Goal: Information Seeking & Learning: Compare options

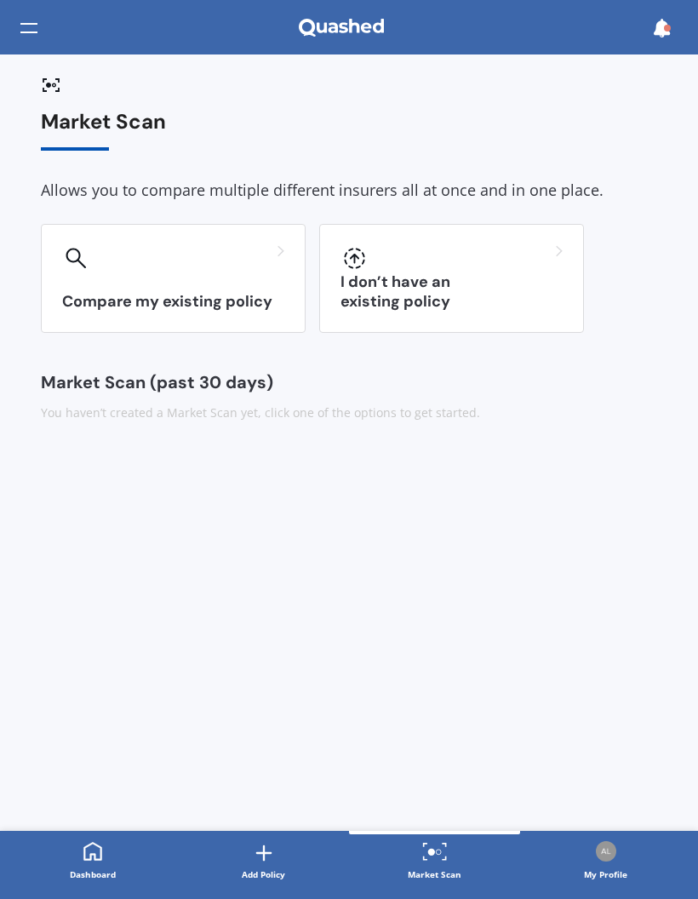
click at [96, 254] on div at bounding box center [173, 258] width 222 height 27
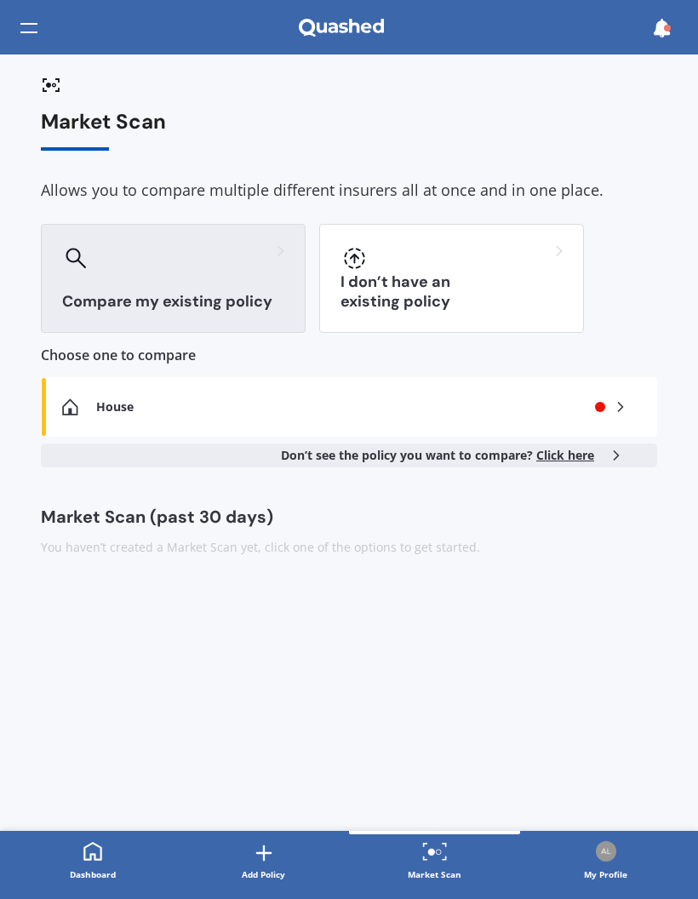
click at [629, 408] on icon at bounding box center [620, 407] width 17 height 17
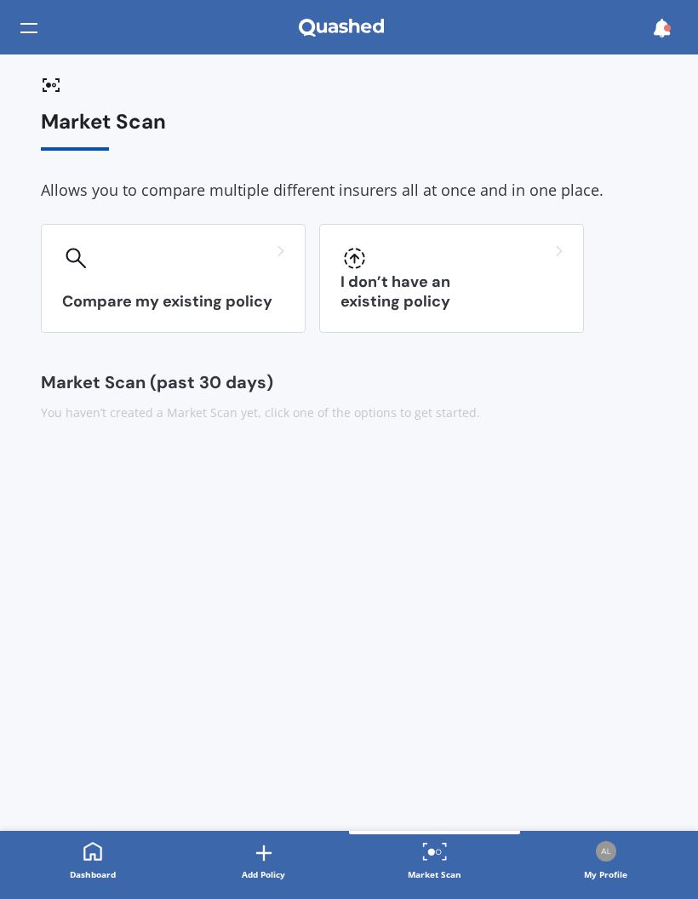
click at [181, 276] on div "Compare my existing policy" at bounding box center [173, 278] width 265 height 109
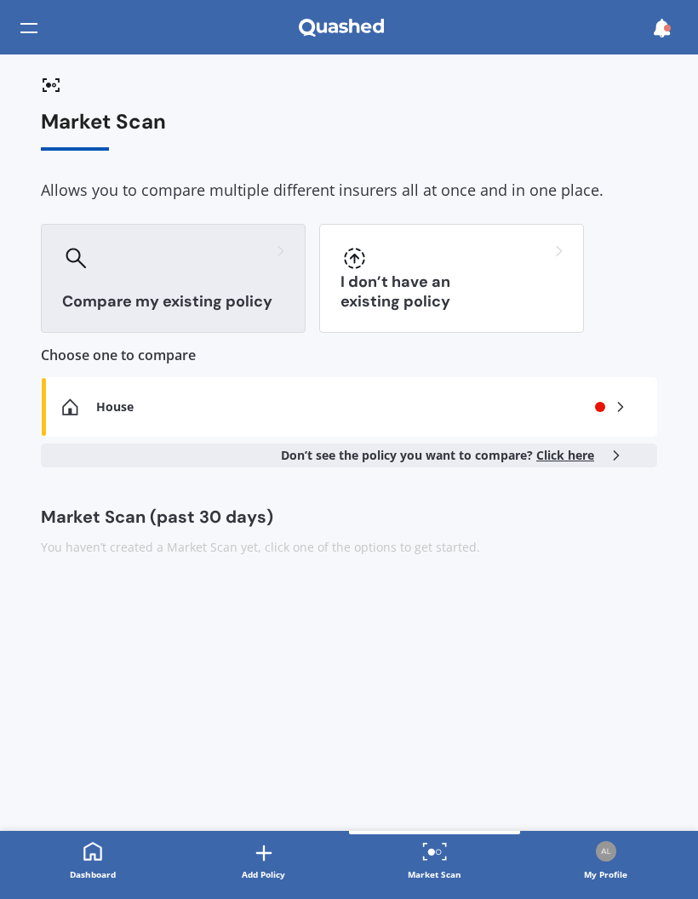
click at [625, 407] on icon at bounding box center [620, 407] width 17 height 17
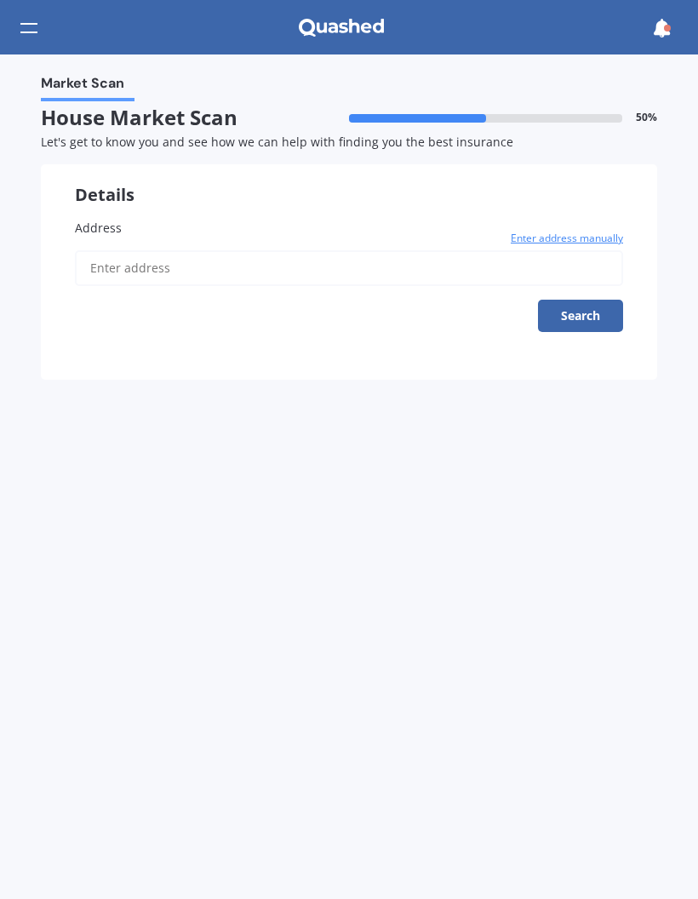
click at [92, 221] on span "Address" at bounding box center [98, 228] width 47 height 16
click at [92, 250] on input "Address" at bounding box center [349, 268] width 549 height 36
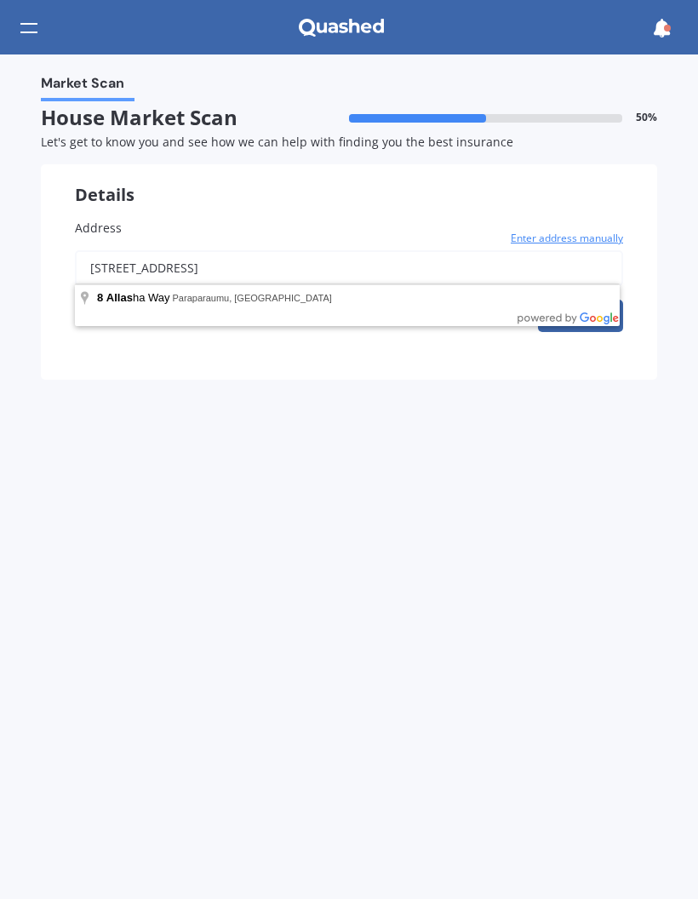
type input "[STREET_ADDRESS]"
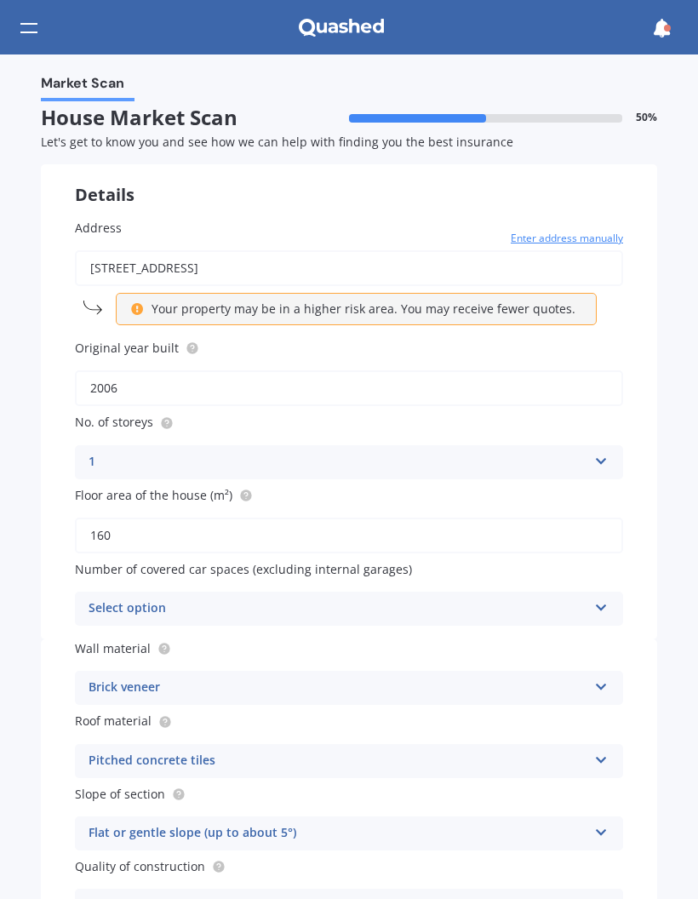
click at [606, 603] on icon at bounding box center [602, 605] width 14 height 12
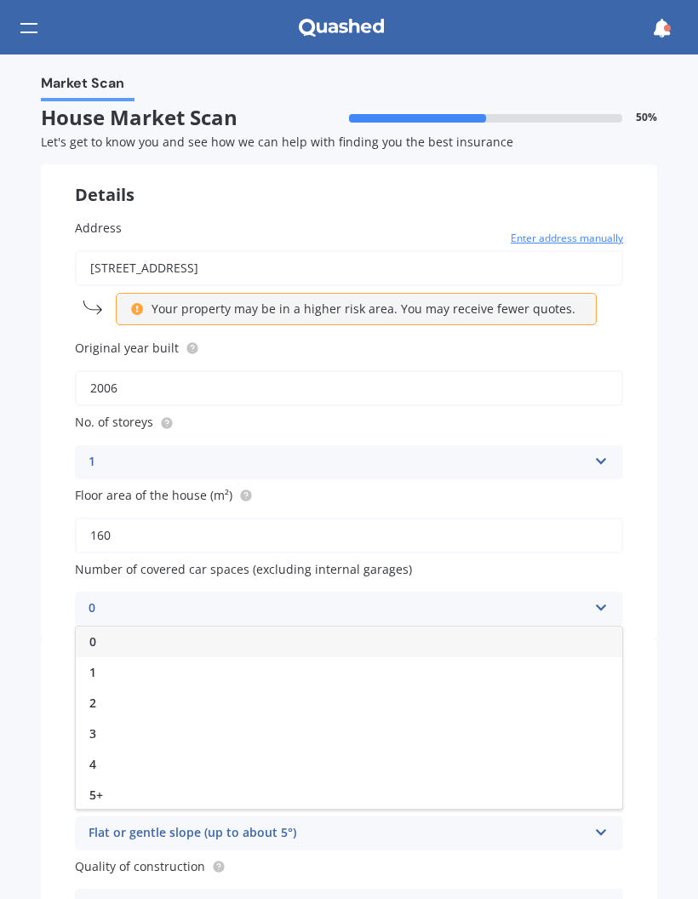
click at [320, 634] on div "0" at bounding box center [349, 642] width 547 height 31
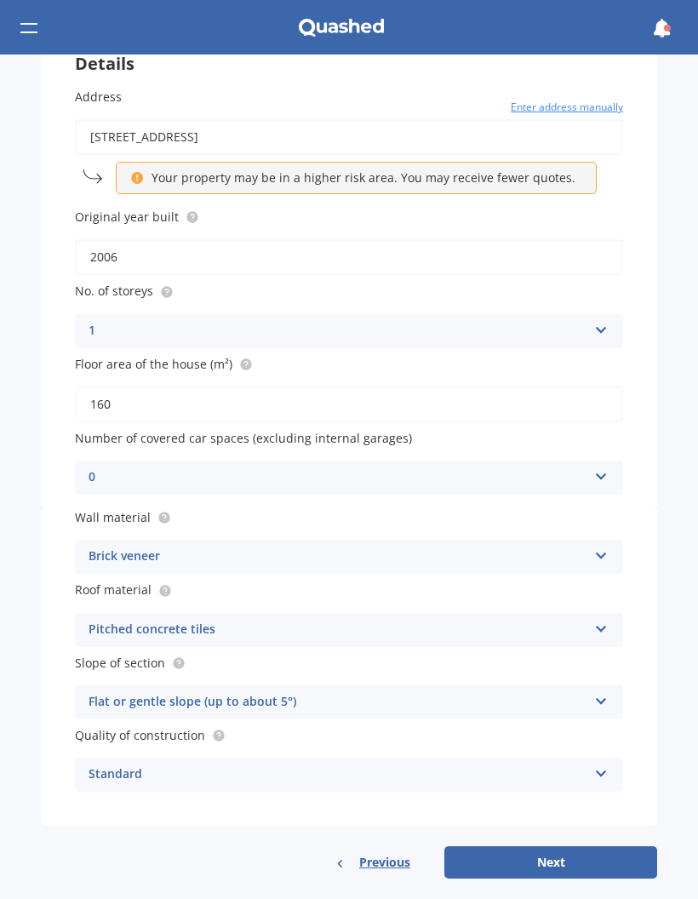
scroll to position [131, 0]
click at [605, 623] on icon at bounding box center [602, 626] width 14 height 12
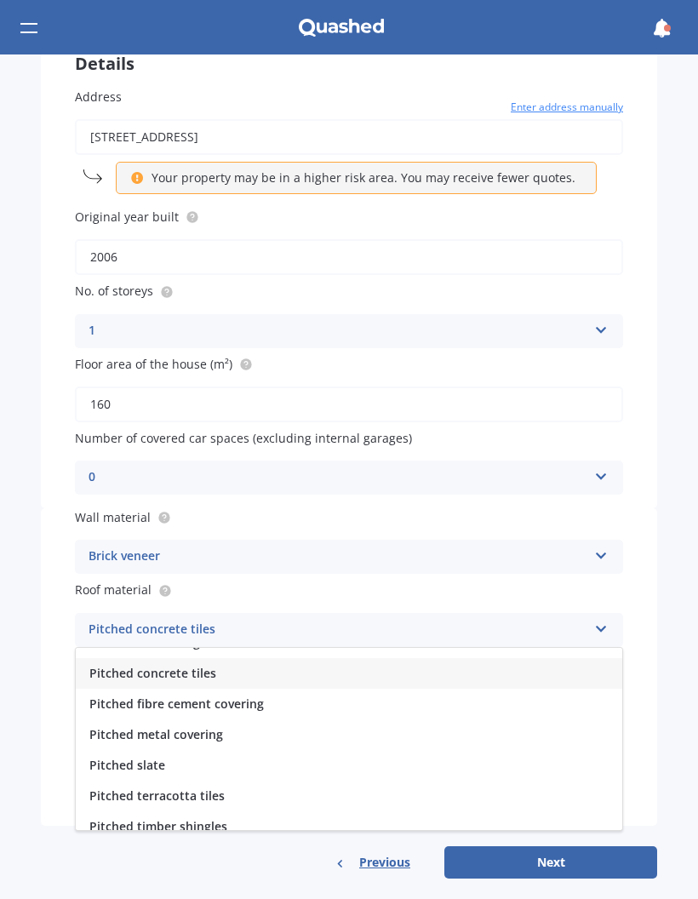
scroll to position [88, 0]
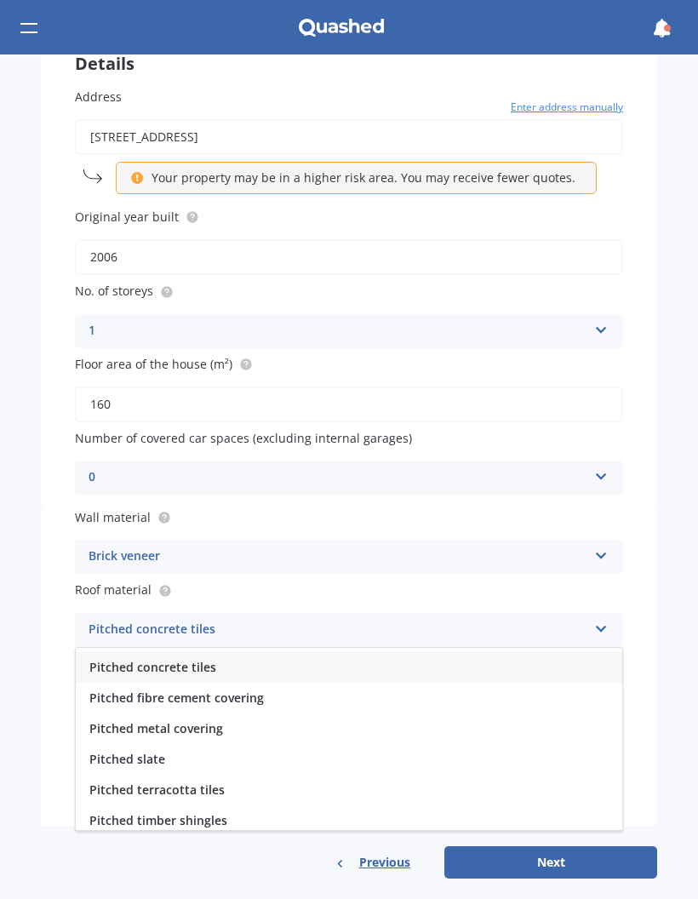
click at [219, 722] on span "Pitched metal covering" at bounding box center [156, 729] width 134 height 16
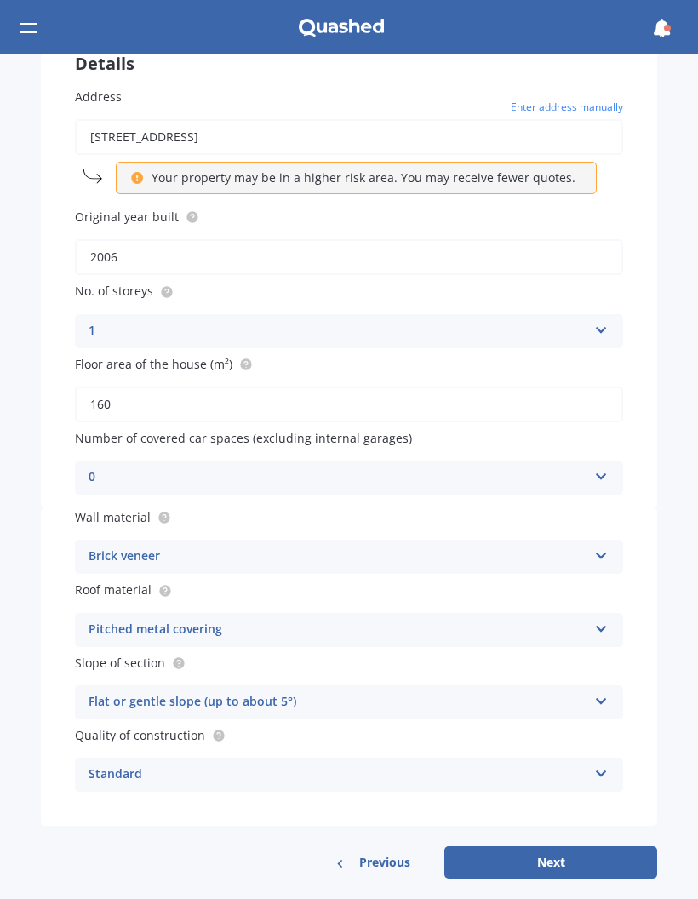
click at [584, 854] on button "Next" at bounding box center [551, 863] width 213 height 32
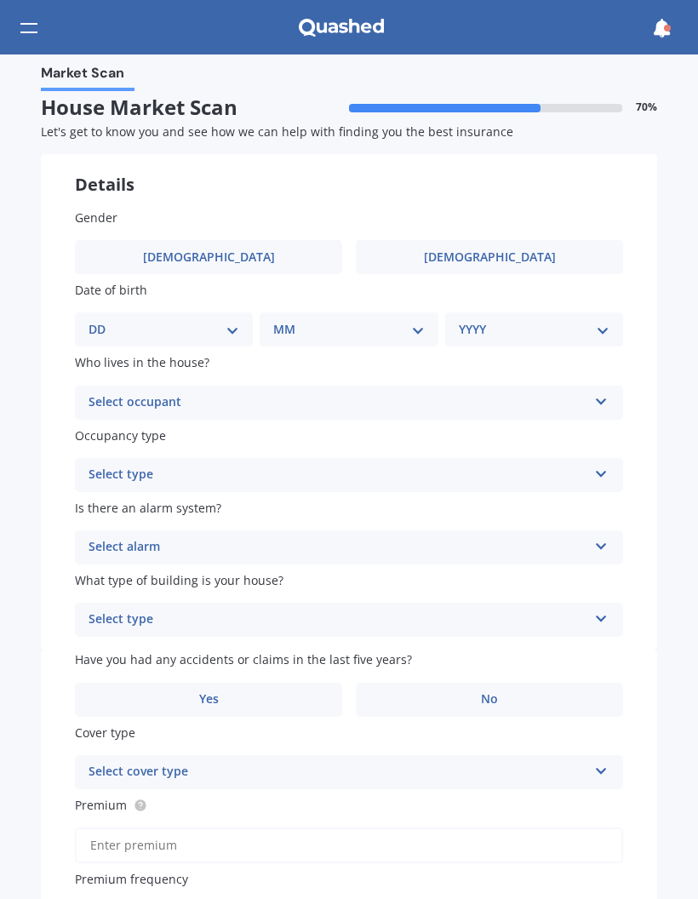
scroll to position [0, 0]
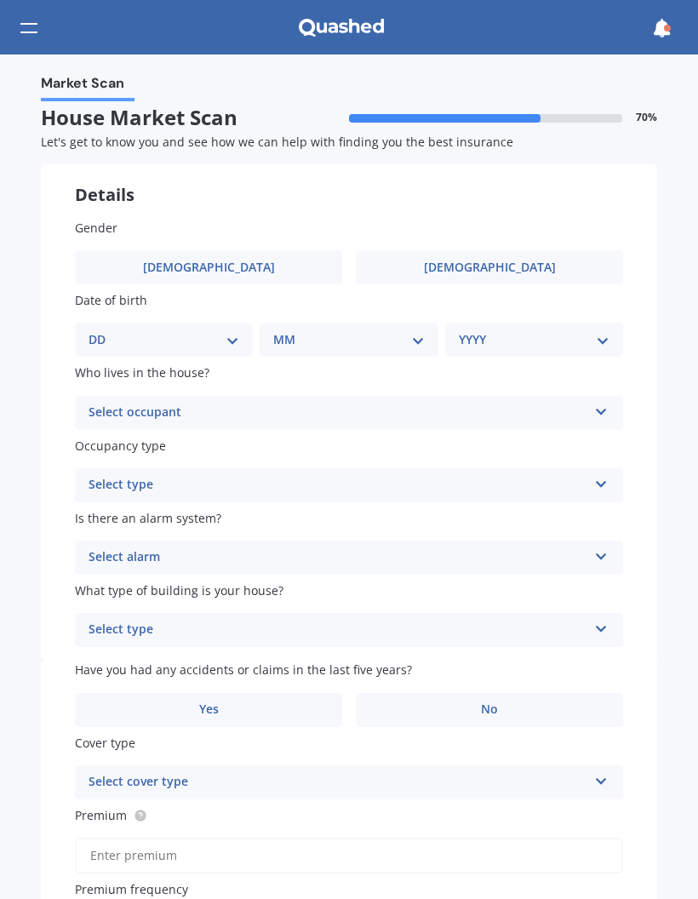
click at [158, 341] on select "DD 01 02 03 04 05 06 07 08 09 10 11 12 13 14 15 16 17 18 19 20 21 22 23 24 25 2…" at bounding box center [164, 339] width 151 height 19
select select "05"
click at [295, 345] on select "MM 01 02 03 04 05 06 07 08 09 10 11 12" at bounding box center [352, 339] width 144 height 19
select select "01"
click at [508, 343] on select "YYYY 2009 2008 2007 2006 2005 2004 2003 2002 2001 2000 1999 1998 1997 1996 1995…" at bounding box center [531, 339] width 144 height 19
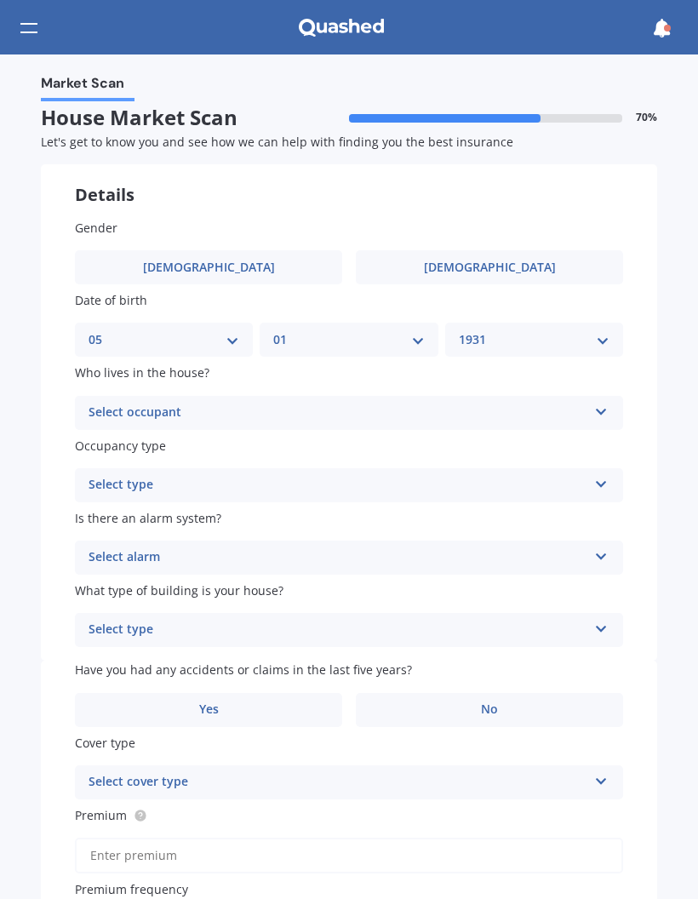
click at [521, 334] on select "YYYY 2009 2008 2007 2006 2005 2004 2003 2002 2001 2000 1999 1998 1997 1996 1995…" at bounding box center [534, 339] width 151 height 19
select select "1944"
click at [606, 411] on icon at bounding box center [602, 409] width 14 height 12
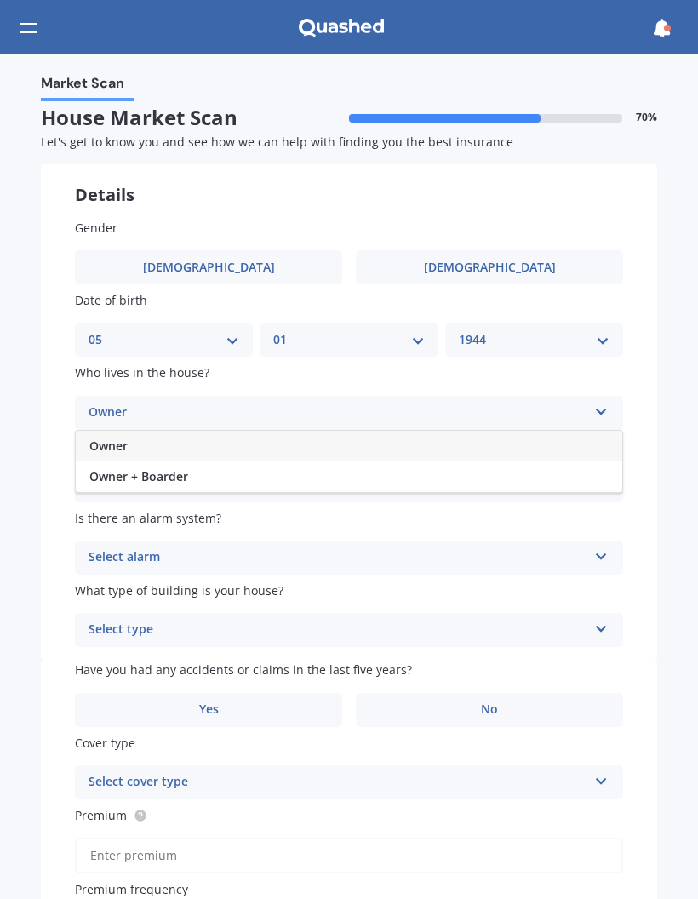
click at [165, 468] on span "Owner + Boarder" at bounding box center [138, 476] width 99 height 16
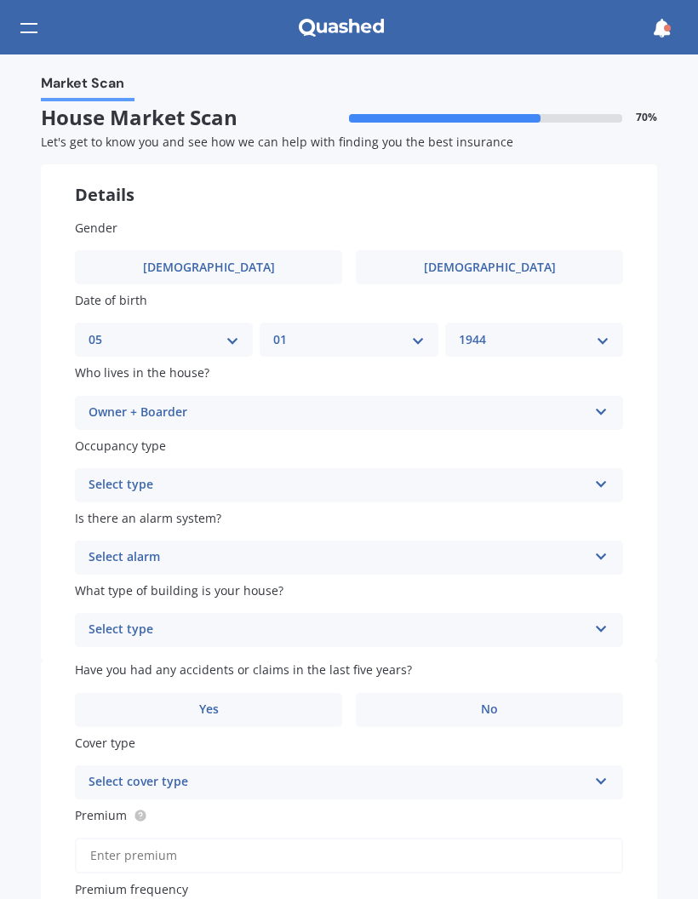
click at [600, 411] on icon at bounding box center [602, 409] width 14 height 12
click at [185, 406] on div "Owner + Boarder" at bounding box center [338, 413] width 499 height 20
click at [606, 408] on icon at bounding box center [602, 409] width 14 height 12
click at [119, 440] on span "Owner" at bounding box center [108, 446] width 38 height 16
click at [602, 481] on icon at bounding box center [602, 481] width 14 height 12
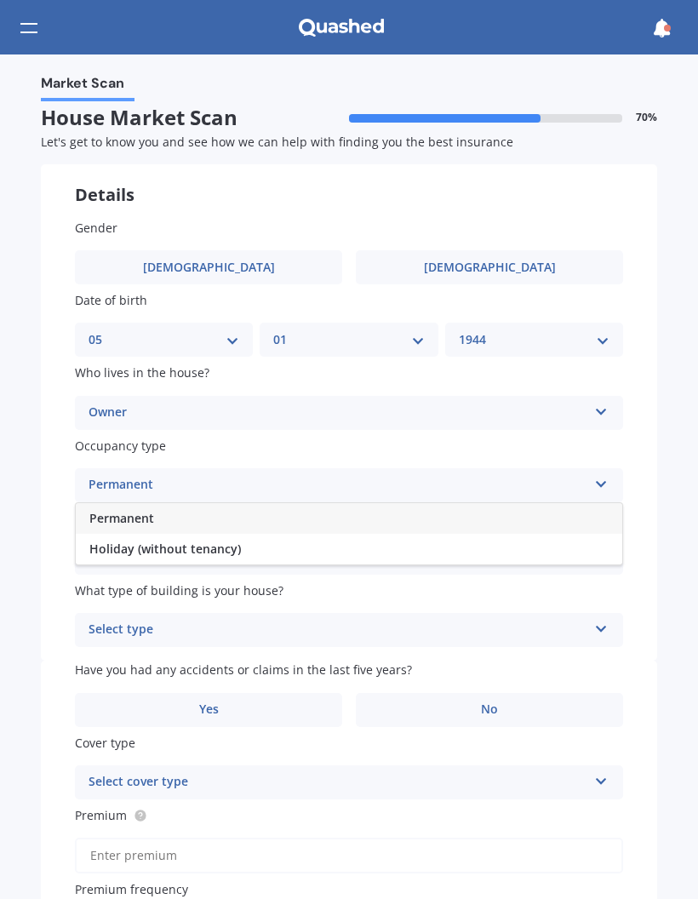
click at [121, 510] on span "Permanent" at bounding box center [121, 518] width 65 height 16
click at [606, 548] on icon at bounding box center [602, 554] width 14 height 12
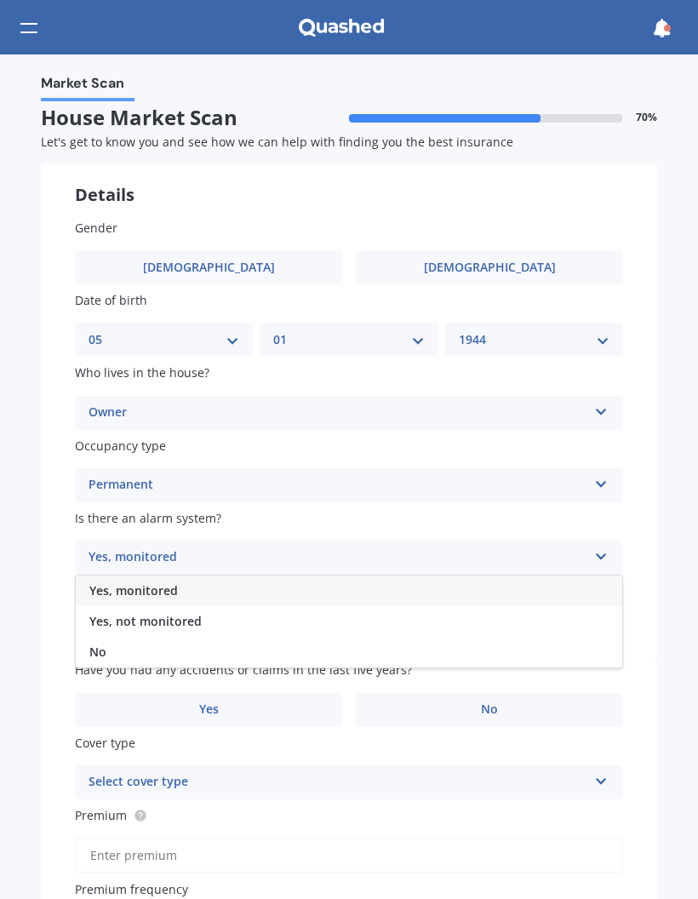
click at [103, 644] on span "No" at bounding box center [97, 652] width 17 height 16
click at [600, 626] on icon at bounding box center [602, 626] width 14 height 12
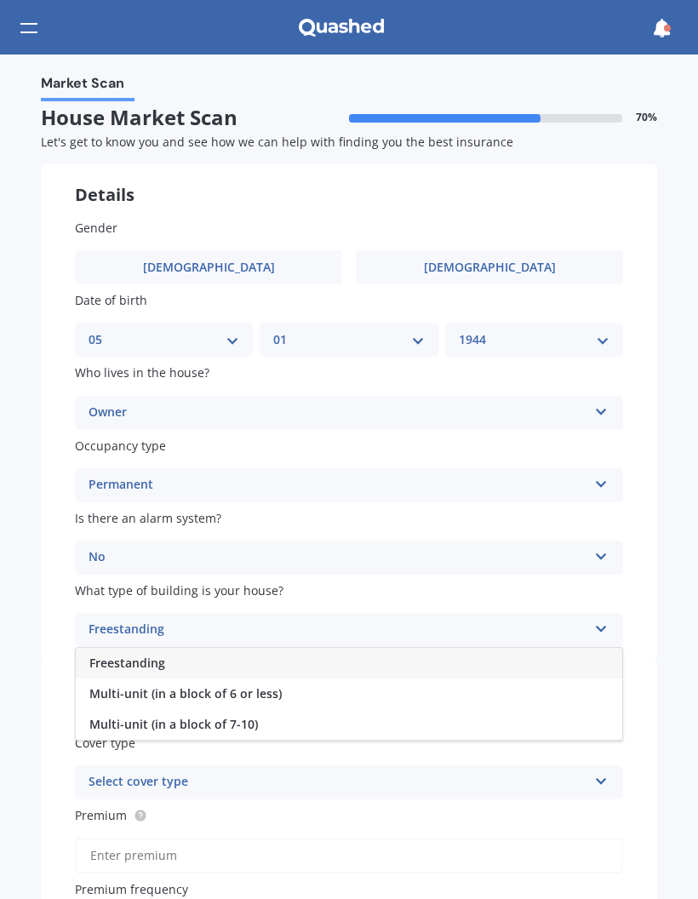
click at [134, 655] on span "Freestanding" at bounding box center [127, 663] width 76 height 16
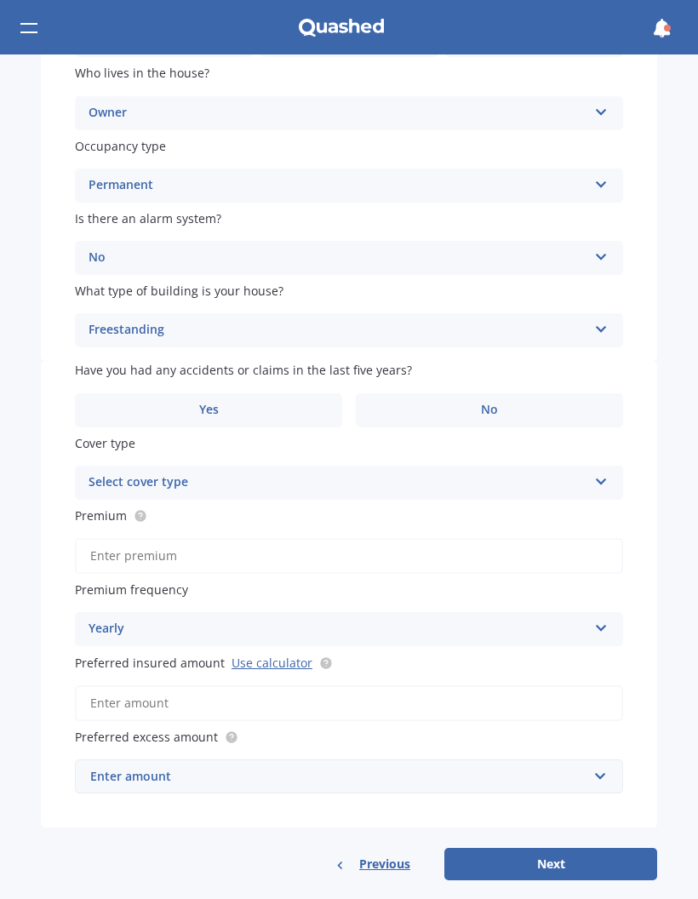
scroll to position [298, 0]
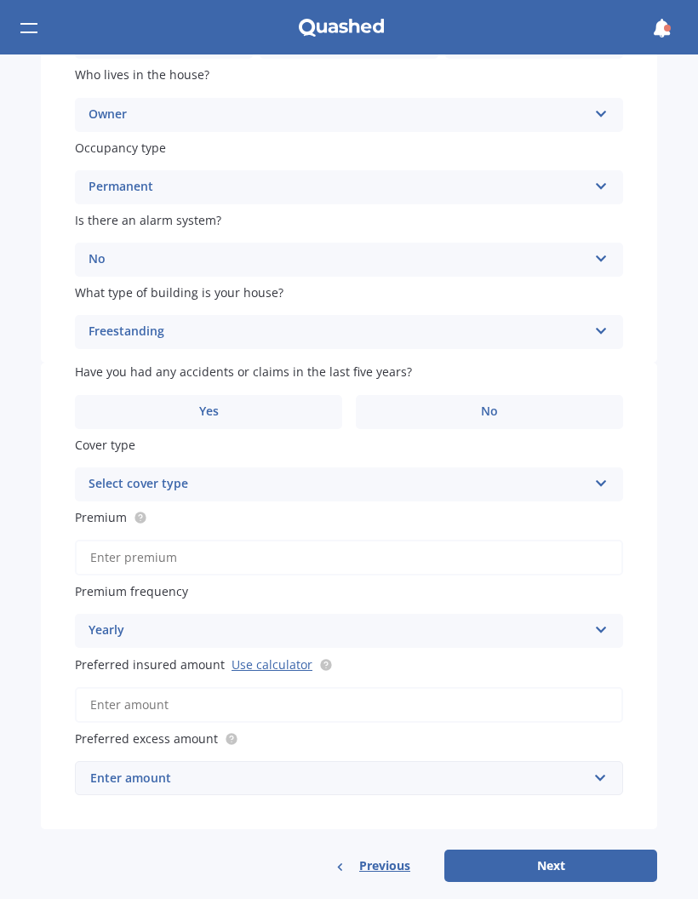
click at [486, 405] on span "No" at bounding box center [489, 412] width 17 height 14
click at [0, 0] on input "No" at bounding box center [0, 0] width 0 height 0
click at [603, 474] on icon at bounding box center [602, 480] width 14 height 12
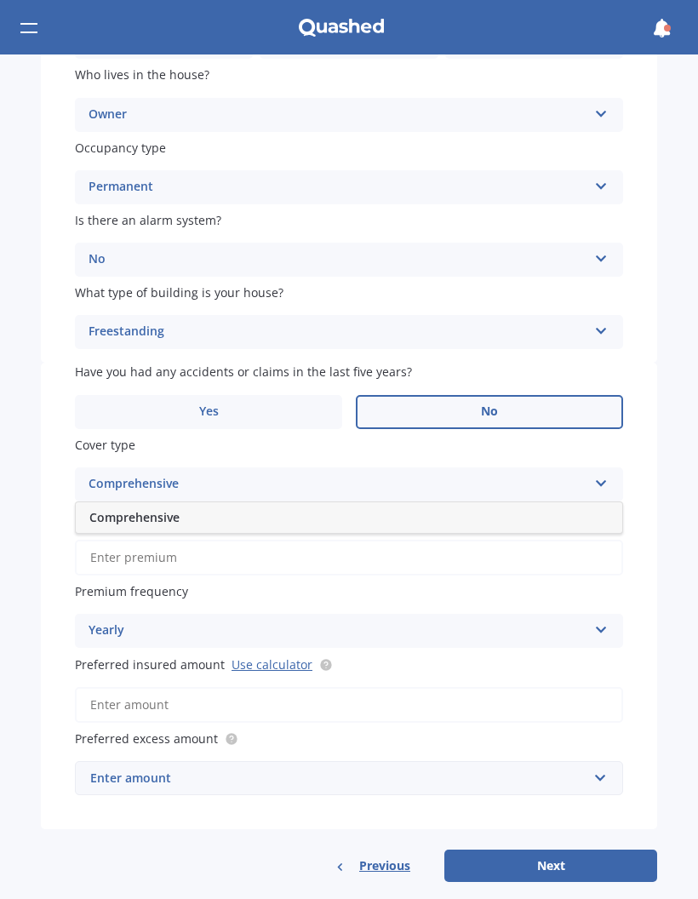
click at [605, 548] on input "Premium" at bounding box center [349, 558] width 549 height 36
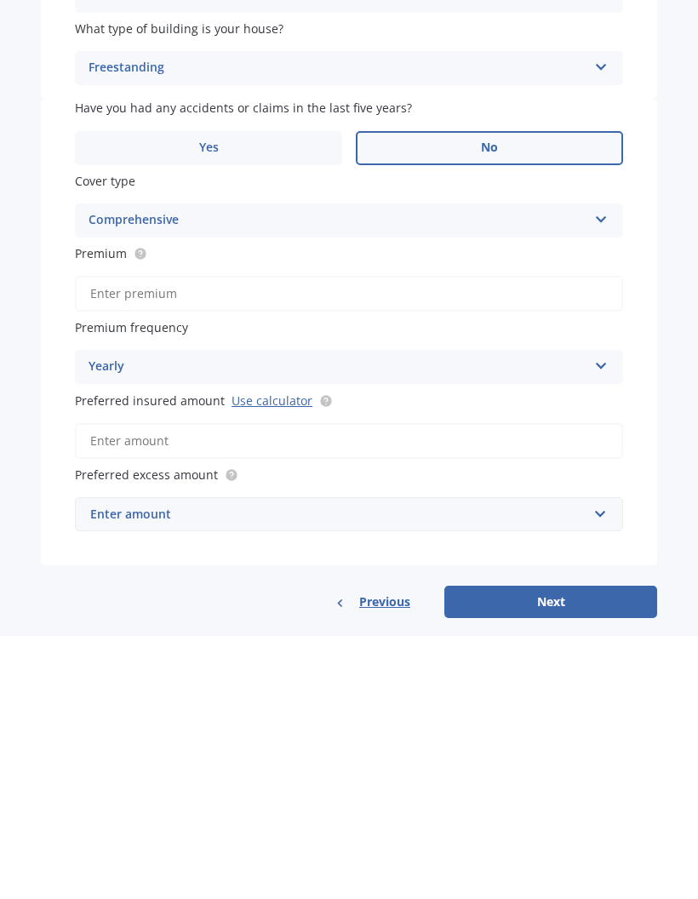
click at [270, 657] on link "Use calculator" at bounding box center [272, 665] width 81 height 16
